Goal: Task Accomplishment & Management: Manage account settings

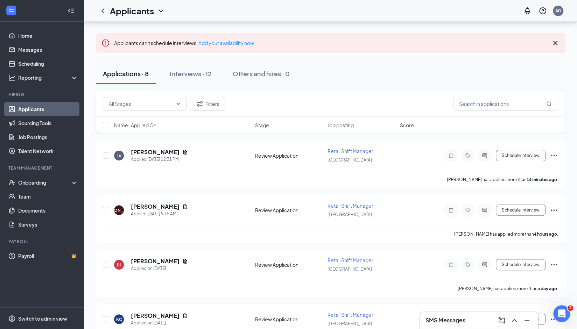
scroll to position [43, 0]
click at [182, 151] on icon "Document" at bounding box center [185, 151] width 6 height 6
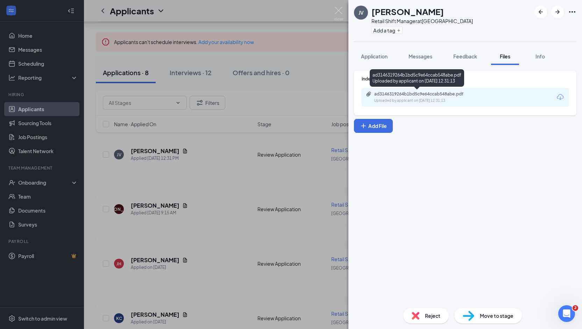
click at [435, 97] on div "ad3146319264b1bd5c9e64ccab548abe.pdf Uploaded by applicant on [DATE] 12:31:13" at bounding box center [422, 97] width 113 height 12
click at [415, 310] on div "Reject" at bounding box center [427, 315] width 46 height 15
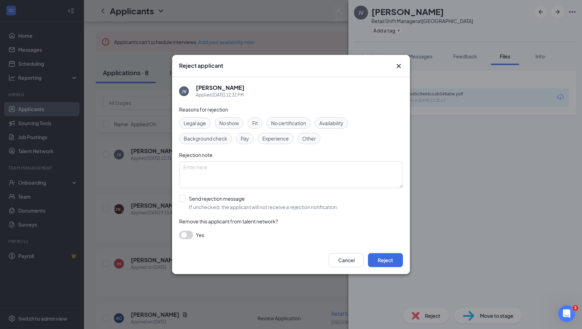
click at [253, 126] on span "Fit" at bounding box center [255, 123] width 6 height 8
click at [384, 257] on button "Reject" at bounding box center [385, 260] width 35 height 14
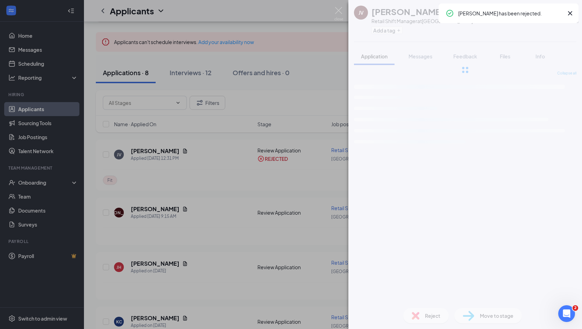
click at [396, 66] on div "JV [PERSON_NAME] Retail Shift Manager at [GEOGRAPHIC_DATA] Add a tag Applicatio…" at bounding box center [466, 164] width 234 height 329
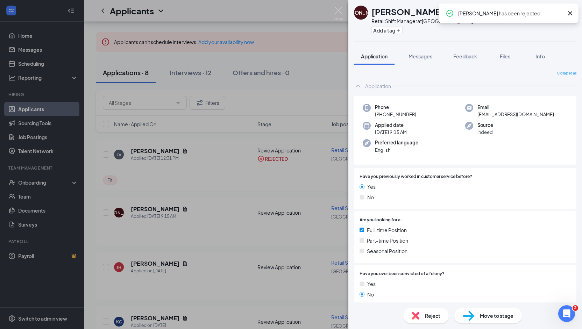
click at [239, 200] on div "JA [PERSON_NAME] Retail Shift Manager at [GEOGRAPHIC_DATA] Add a tag Applicatio…" at bounding box center [291, 164] width 582 height 329
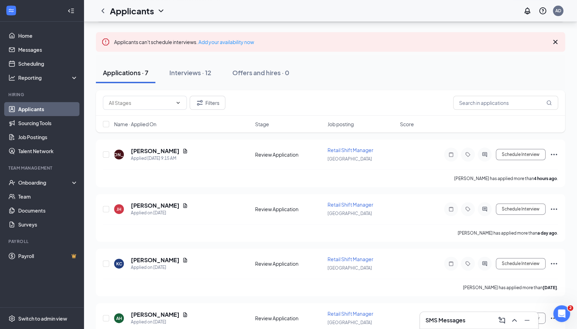
click at [448, 320] on h3 "SMS Messages" at bounding box center [446, 321] width 40 height 8
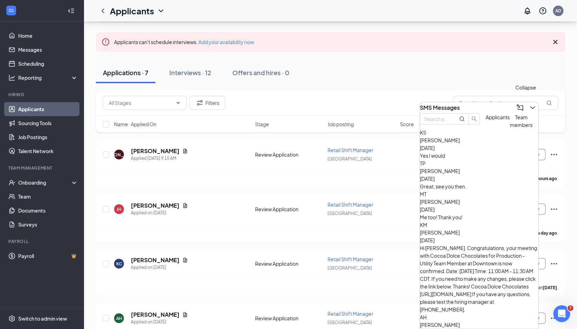
click at [529, 105] on icon "ChevronDown" at bounding box center [533, 108] width 8 height 8
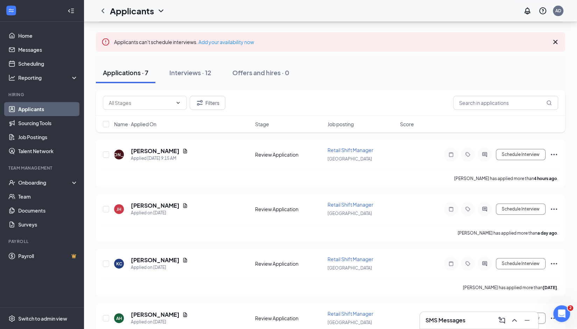
click at [465, 325] on div "SMS Messages" at bounding box center [479, 320] width 107 height 11
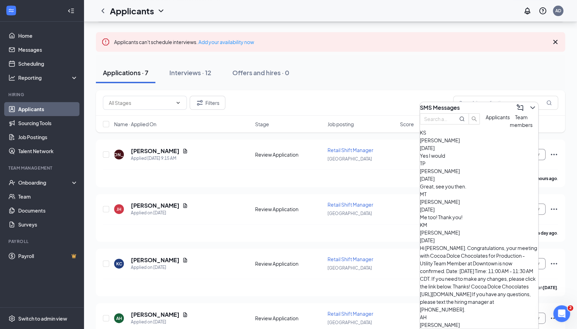
click at [460, 205] on span "[PERSON_NAME]" at bounding box center [440, 202] width 40 height 6
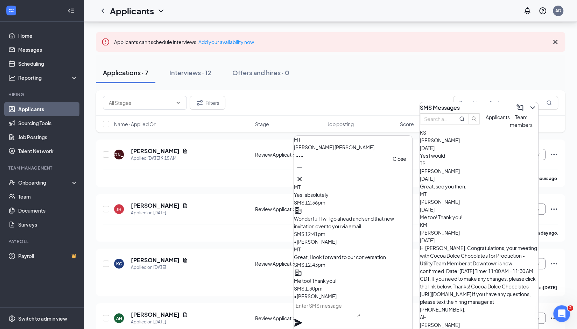
click at [304, 176] on icon "Cross" at bounding box center [299, 179] width 8 height 8
